Goal: Check status: Check status

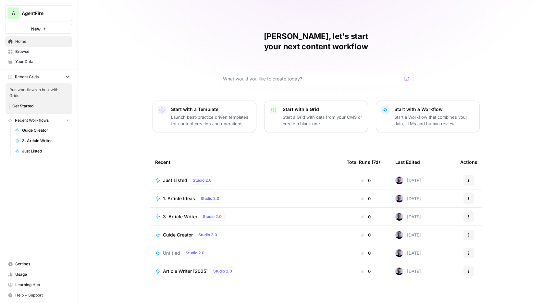
click at [46, 15] on span "AgentFire" at bounding box center [41, 13] width 39 height 6
click at [92, 159] on div "[PERSON_NAME], let's start your next content workflow Start with a Template Lau…" at bounding box center [316, 154] width 476 height 309
click at [27, 52] on span "Browse" at bounding box center [42, 52] width 54 height 6
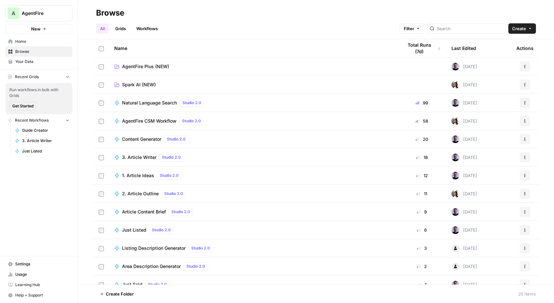
click at [144, 155] on span "3. Article Writer" at bounding box center [139, 157] width 34 height 6
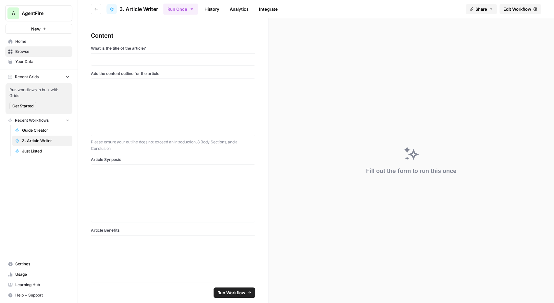
click at [213, 9] on link "History" at bounding box center [212, 9] width 23 height 10
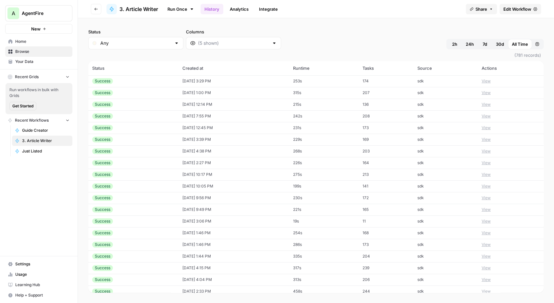
click at [212, 84] on td "[DATE] 3:29 PM" at bounding box center [234, 81] width 111 height 12
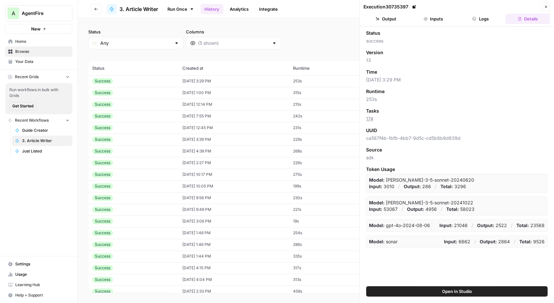
click at [395, 17] on button "Output" at bounding box center [386, 19] width 45 height 10
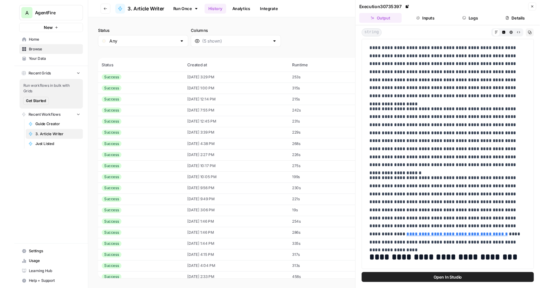
scroll to position [455, 0]
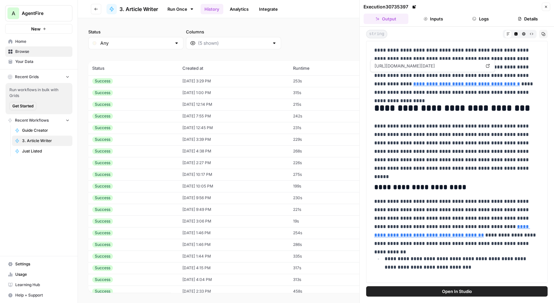
click at [496, 81] on link "**********" at bounding box center [466, 83] width 107 height 5
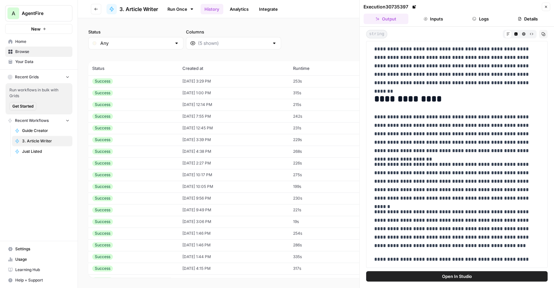
scroll to position [2000, 0]
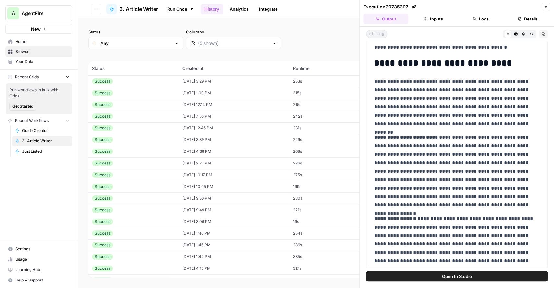
click at [382, 112] on div "**********" at bounding box center [456, 259] width 173 height 2221
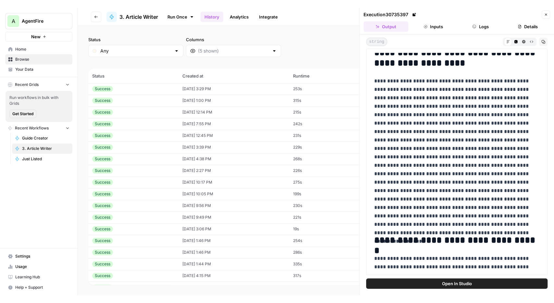
scroll to position [0, 0]
